Goal: Register for event/course

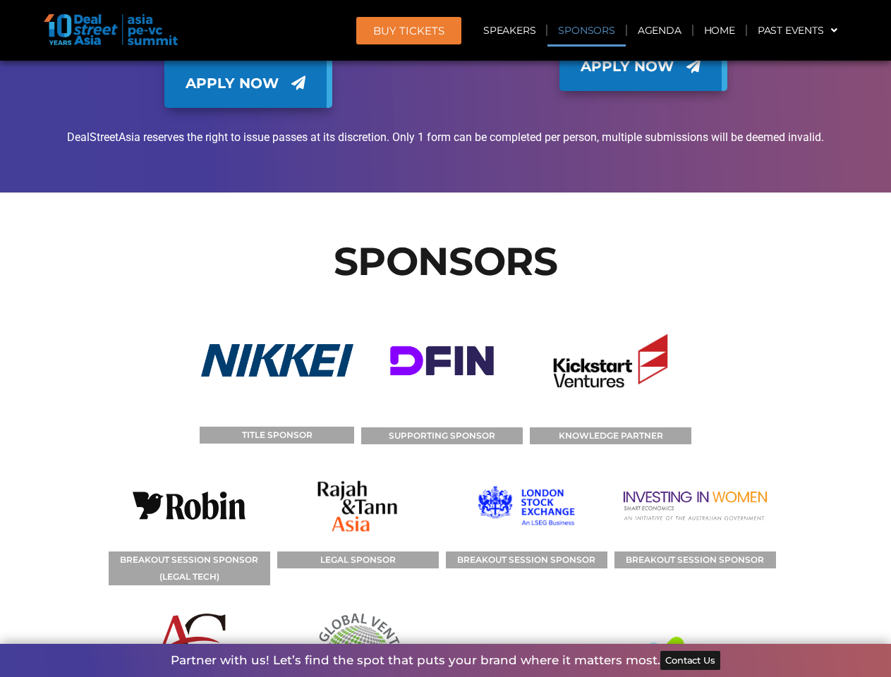
scroll to position [9980, 0]
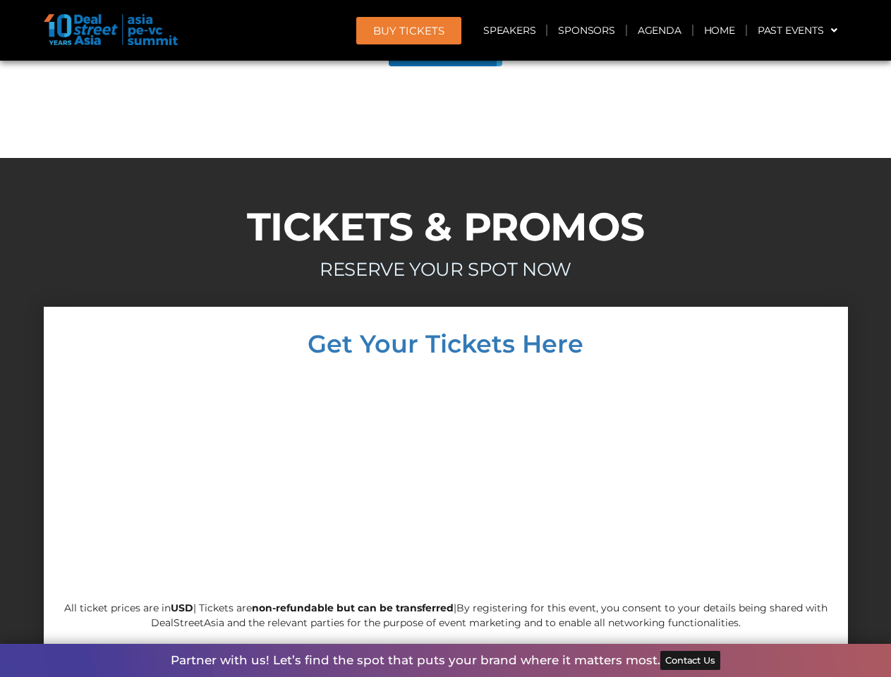
scroll to position [7991, 0]
